Goal: Find specific page/section: Find specific page/section

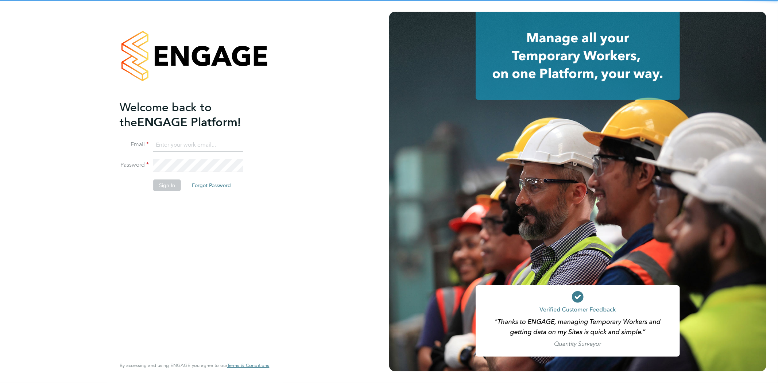
type input "info@cbwstaffingsolutions.com"
click at [167, 187] on button "Sign In" at bounding box center [167, 185] width 28 height 12
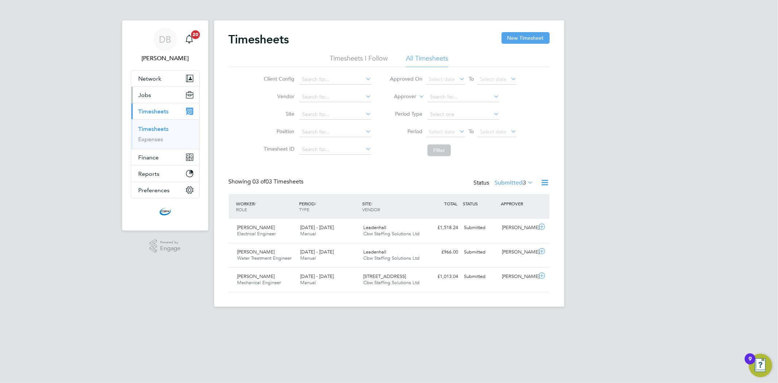
click at [155, 98] on button "Jobs" at bounding box center [165, 95] width 68 height 16
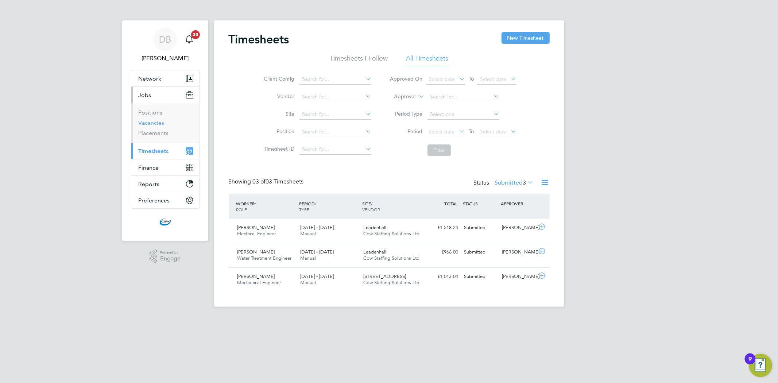
click at [155, 120] on link "Vacancies" at bounding box center [152, 122] width 26 height 7
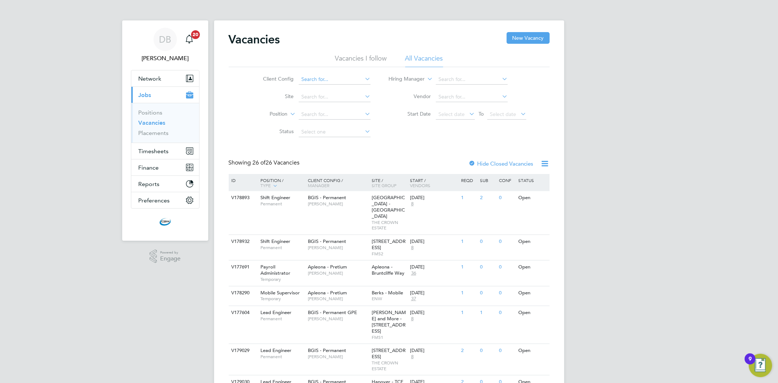
click at [328, 78] on input at bounding box center [335, 79] width 72 height 10
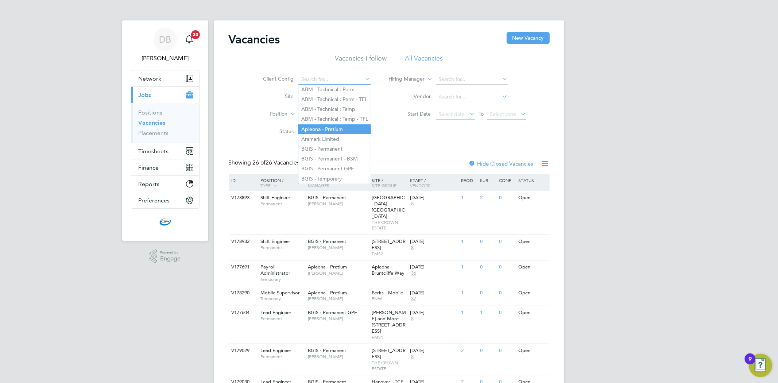
click at [326, 129] on li "Apleona - Pretium" at bounding box center [334, 129] width 73 height 10
type input "Apleona - Pretium"
